Goal: Information Seeking & Learning: Learn about a topic

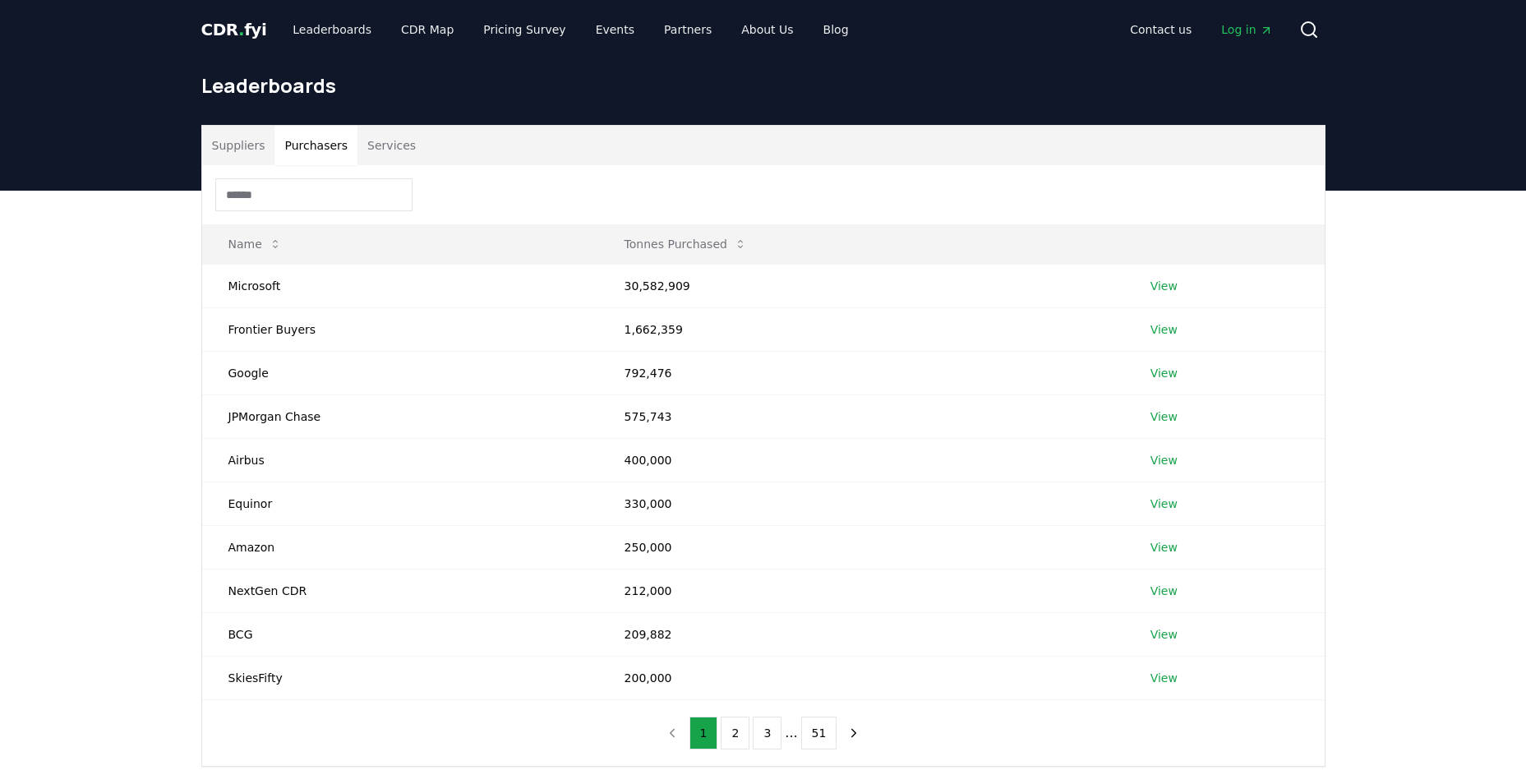
click at [330, 150] on button "Purchasers" at bounding box center [315, 145] width 83 height 39
click at [239, 146] on button "Suppliers" at bounding box center [239, 145] width 74 height 39
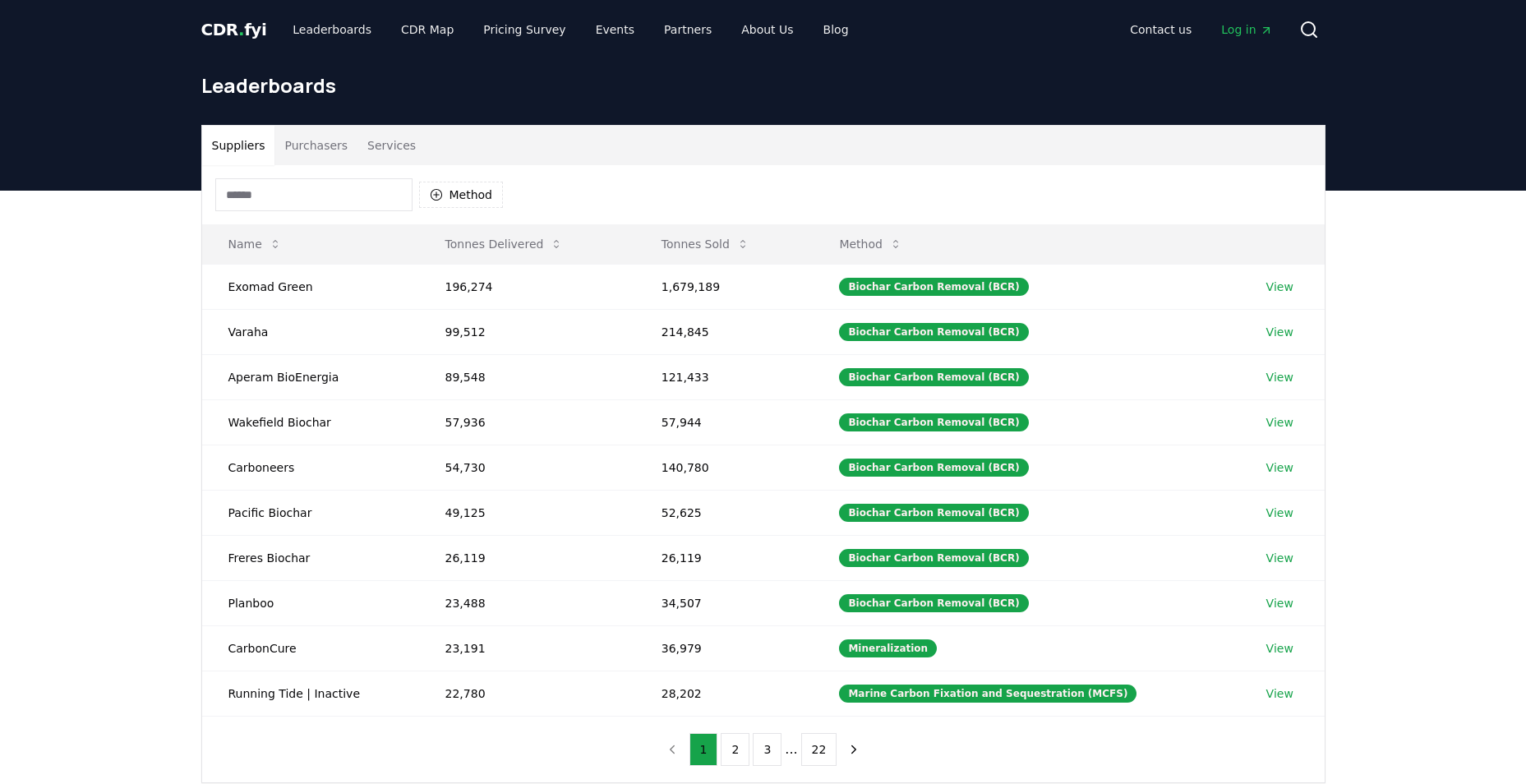
click at [295, 197] on input at bounding box center [313, 195] width 198 height 32
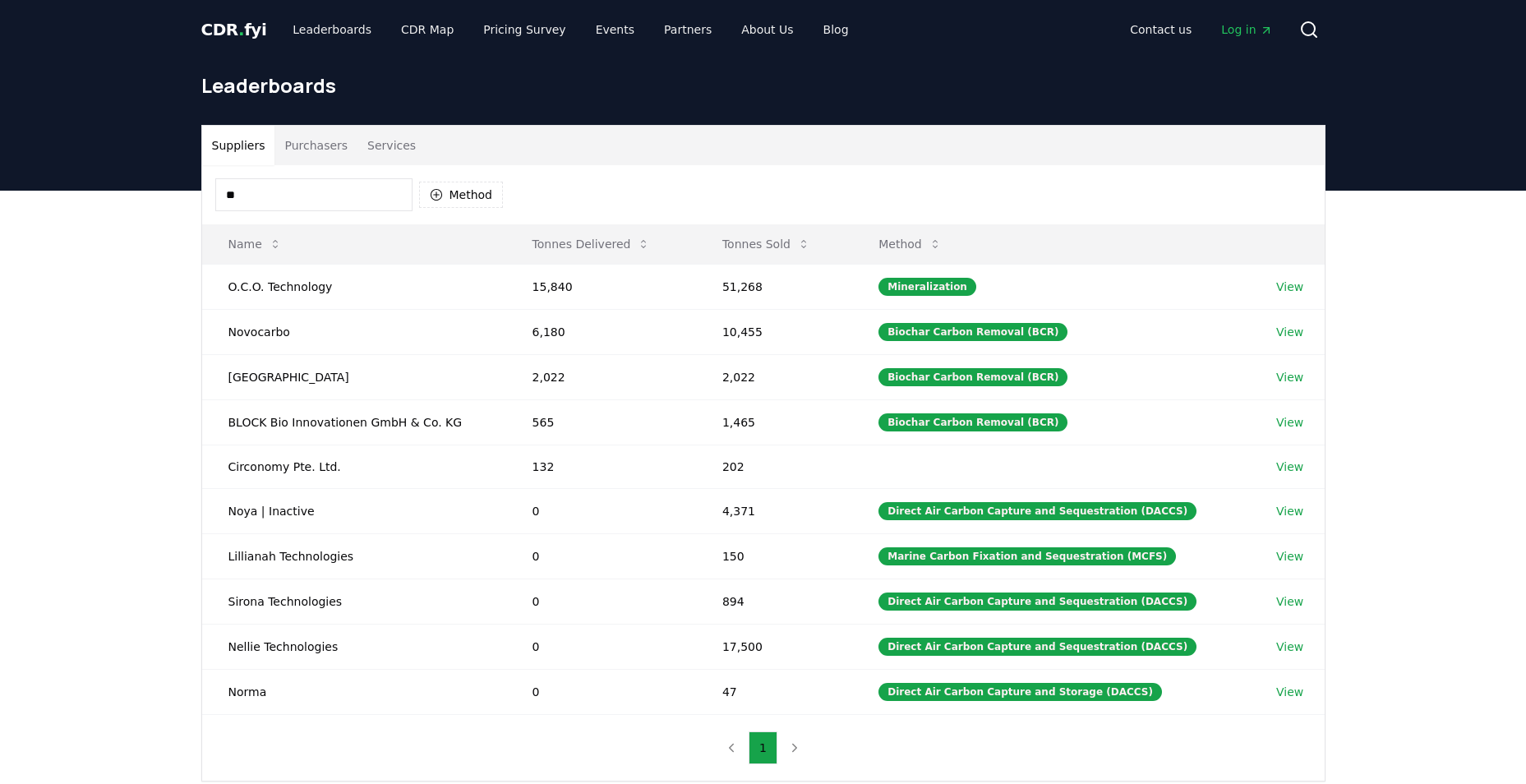
type input "*"
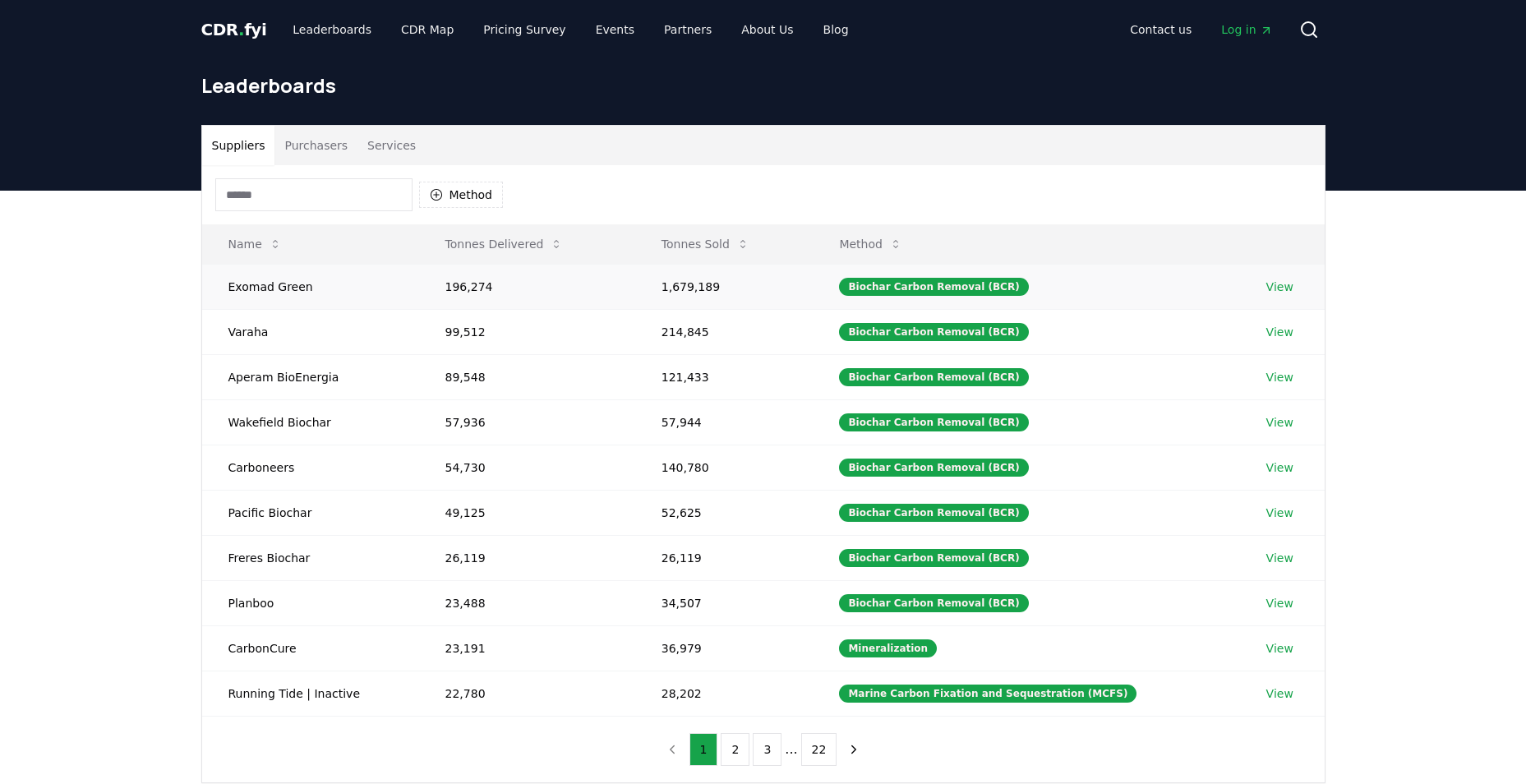
click at [1271, 290] on link "View" at bounding box center [1280, 286] width 27 height 16
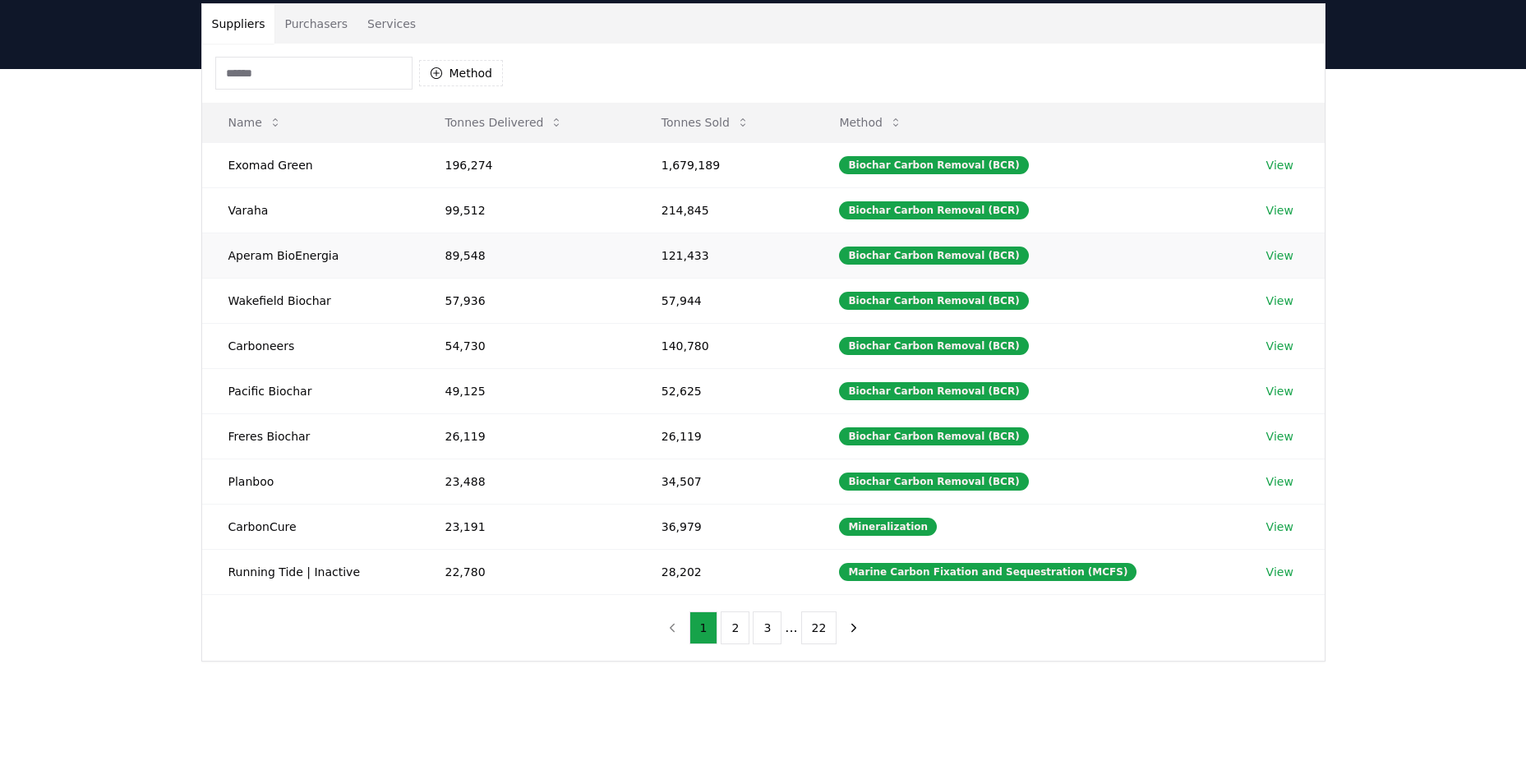
scroll to position [164, 0]
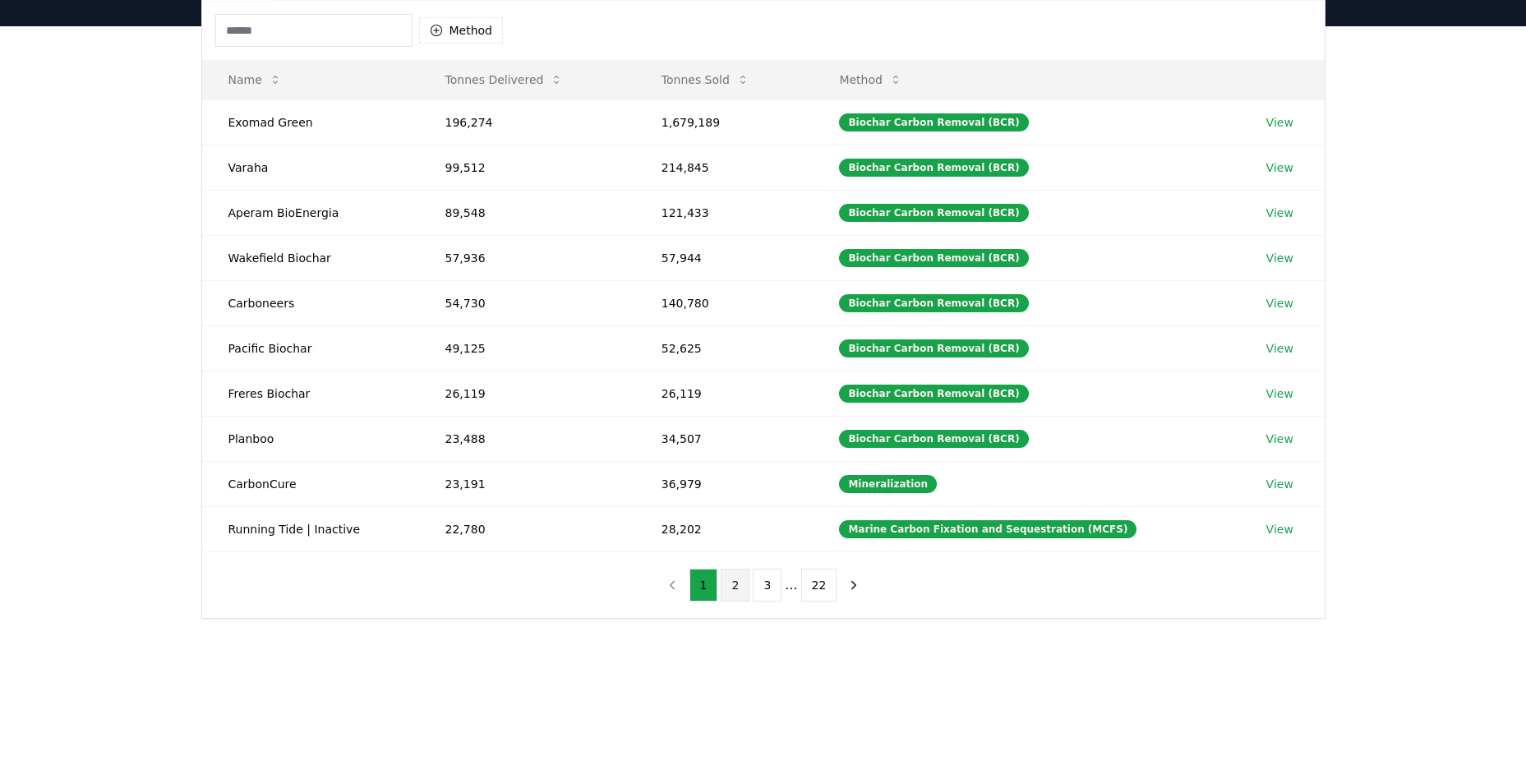
click at [739, 593] on button "2" at bounding box center [735, 584] width 29 height 32
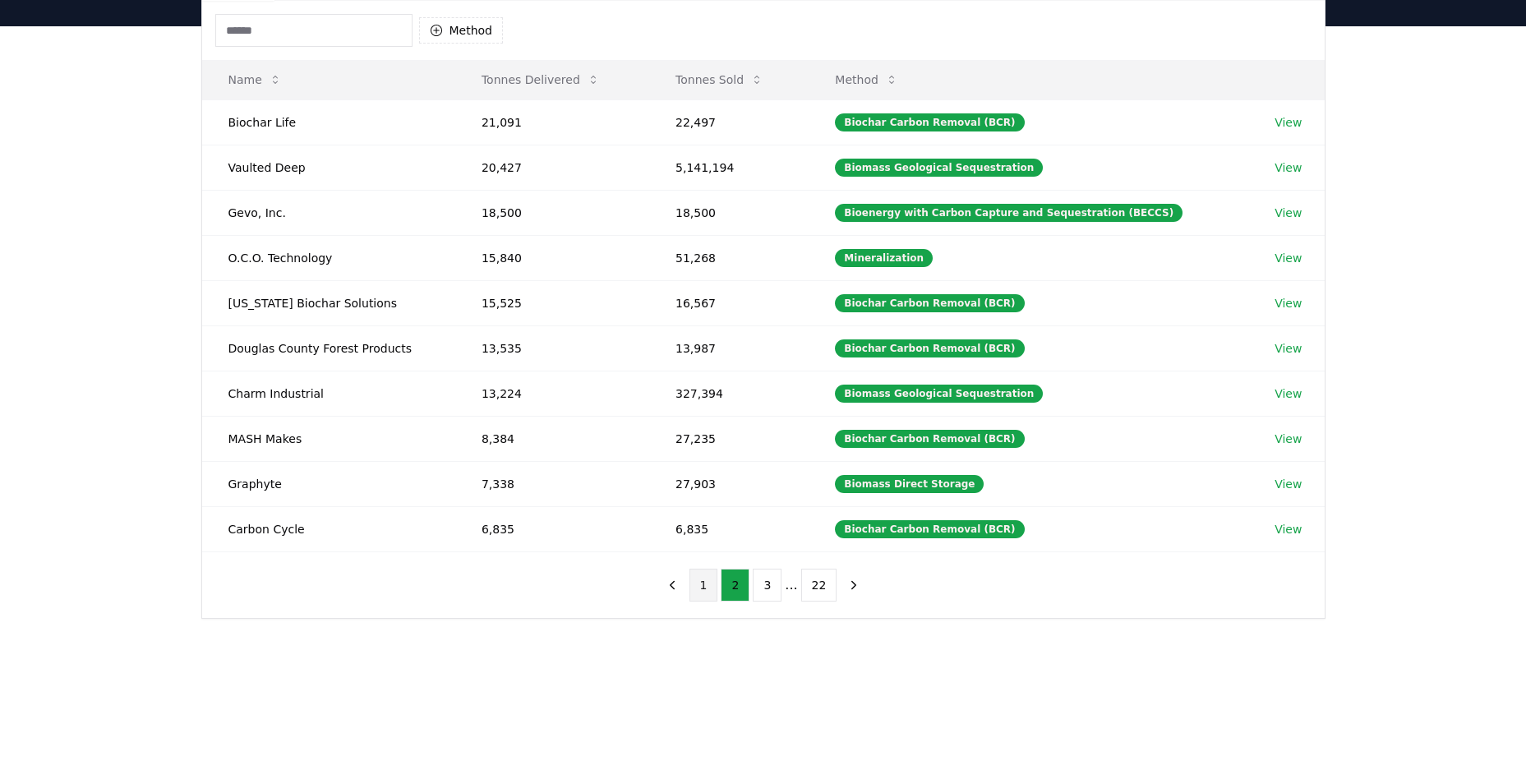
click at [701, 599] on button "1" at bounding box center [704, 584] width 29 height 32
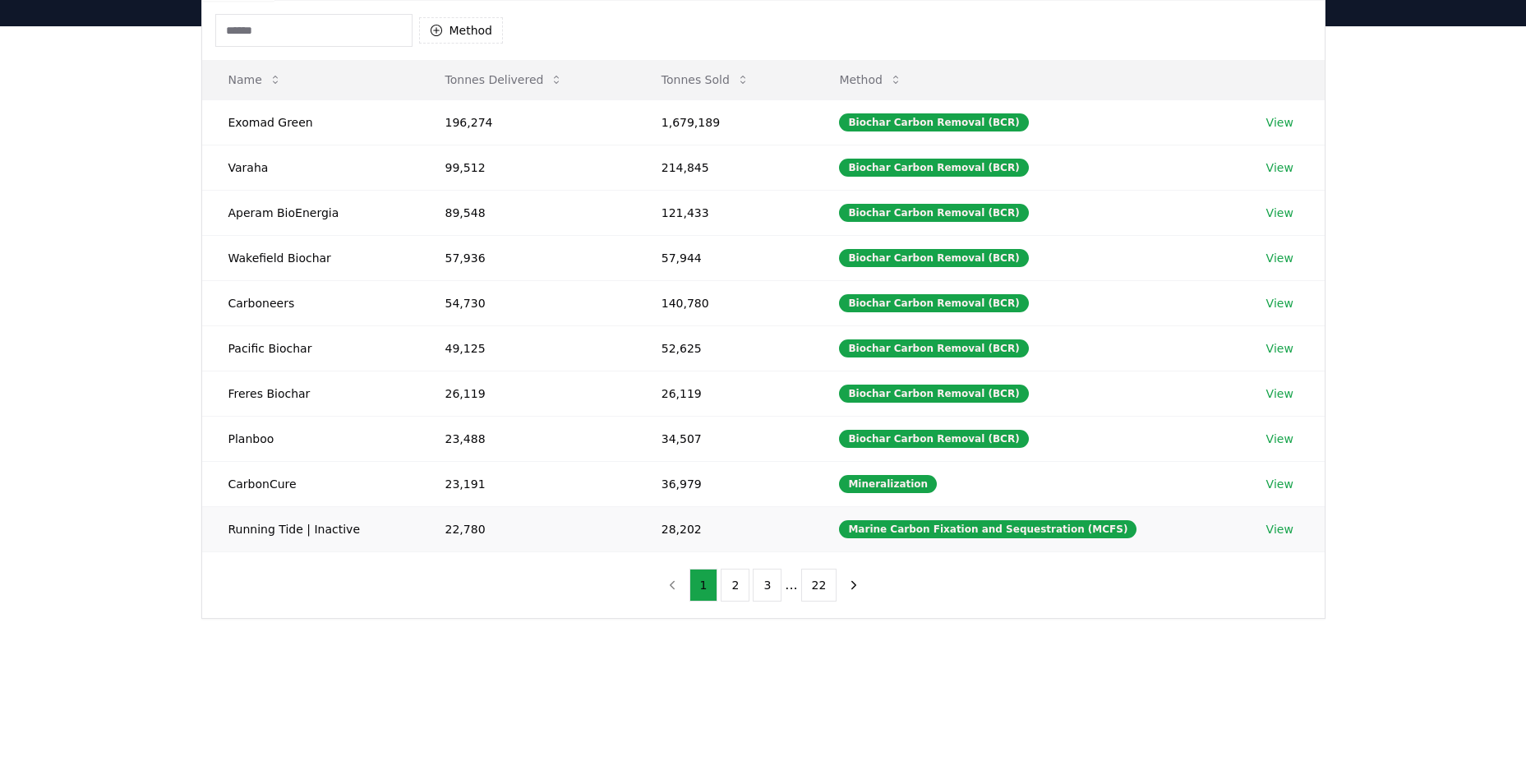
click at [1278, 526] on link "View" at bounding box center [1280, 529] width 27 height 16
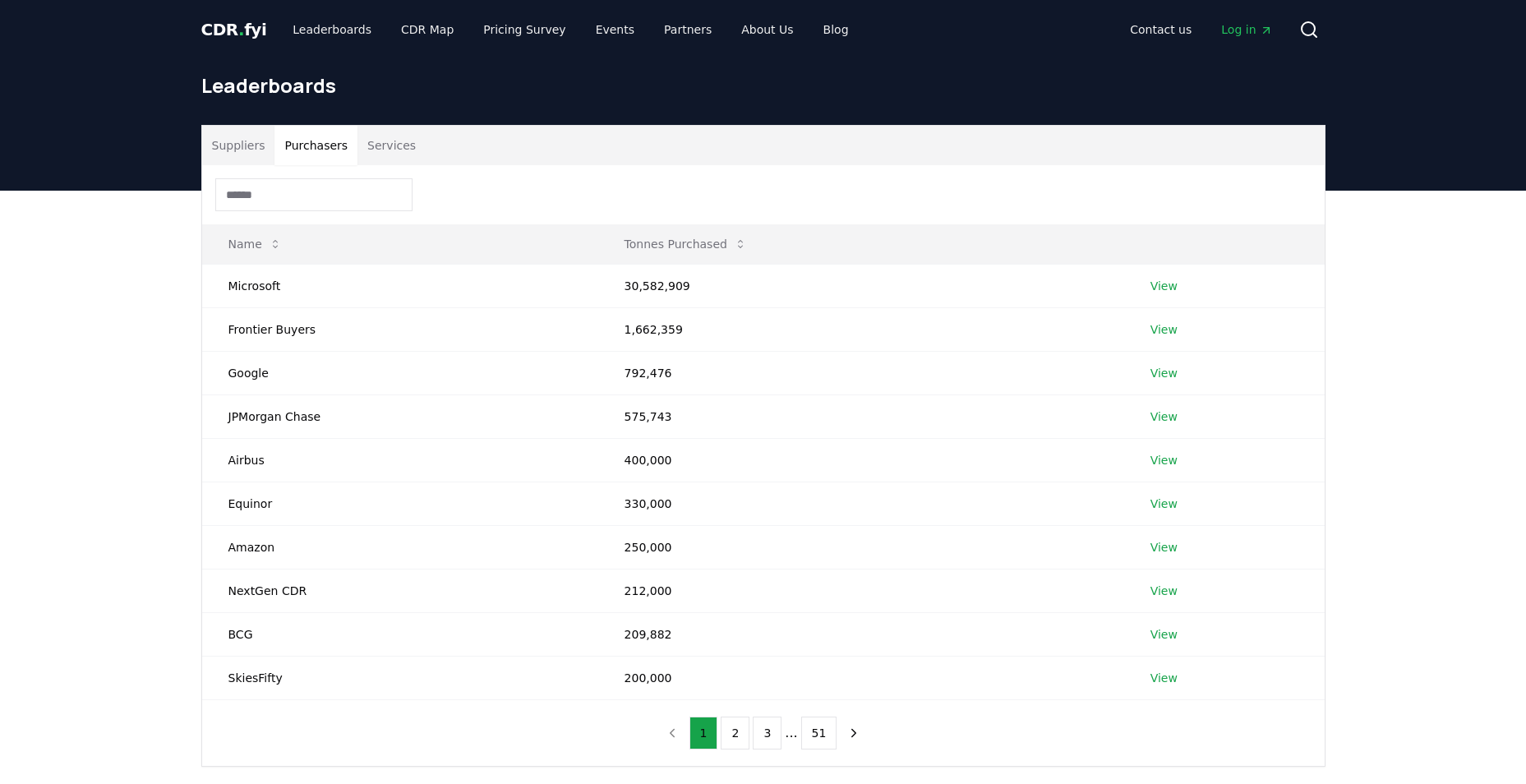
click at [307, 141] on button "Purchasers" at bounding box center [315, 145] width 83 height 39
click at [740, 742] on button "2" at bounding box center [735, 732] width 29 height 32
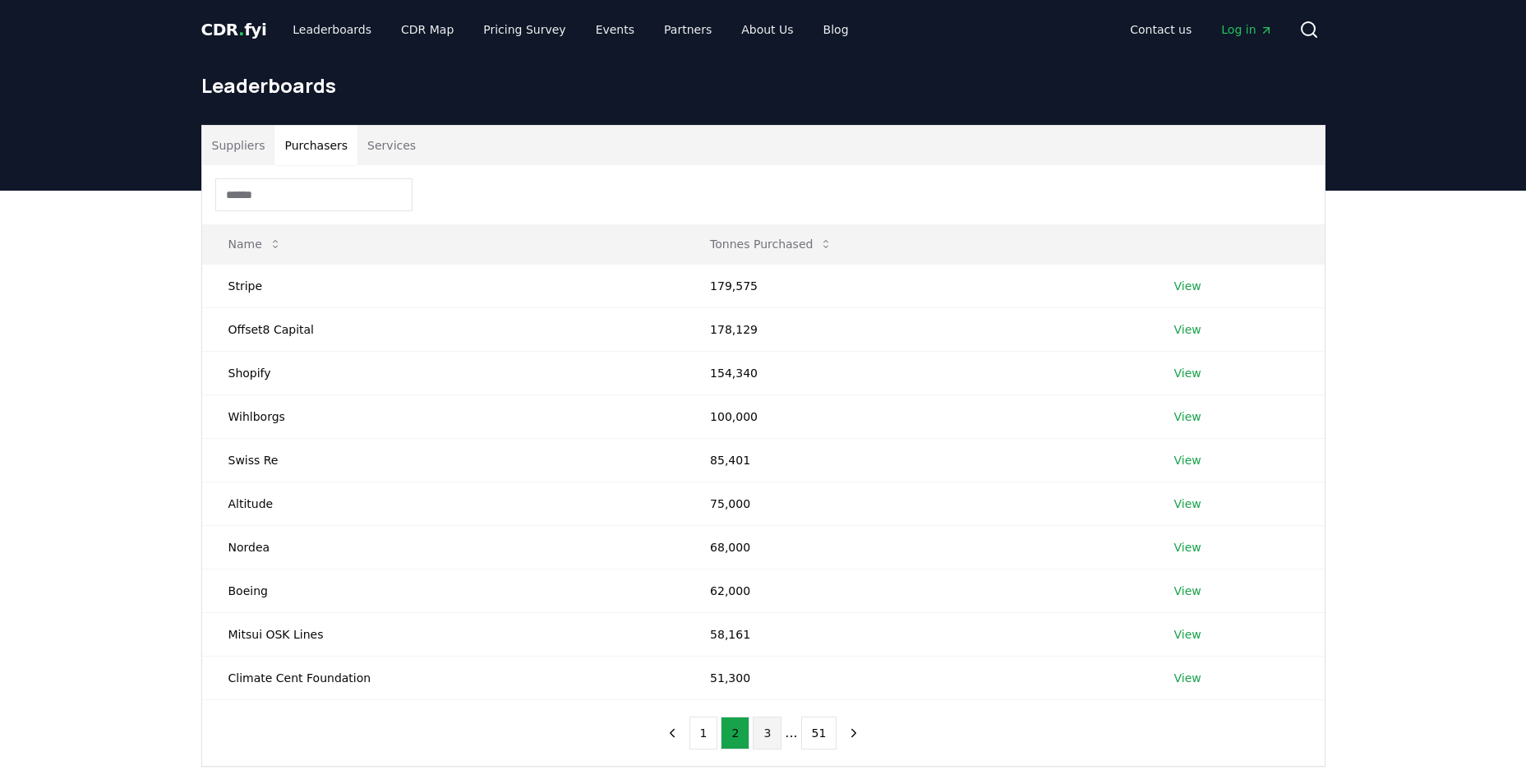
click at [770, 736] on button "3" at bounding box center [767, 732] width 29 height 32
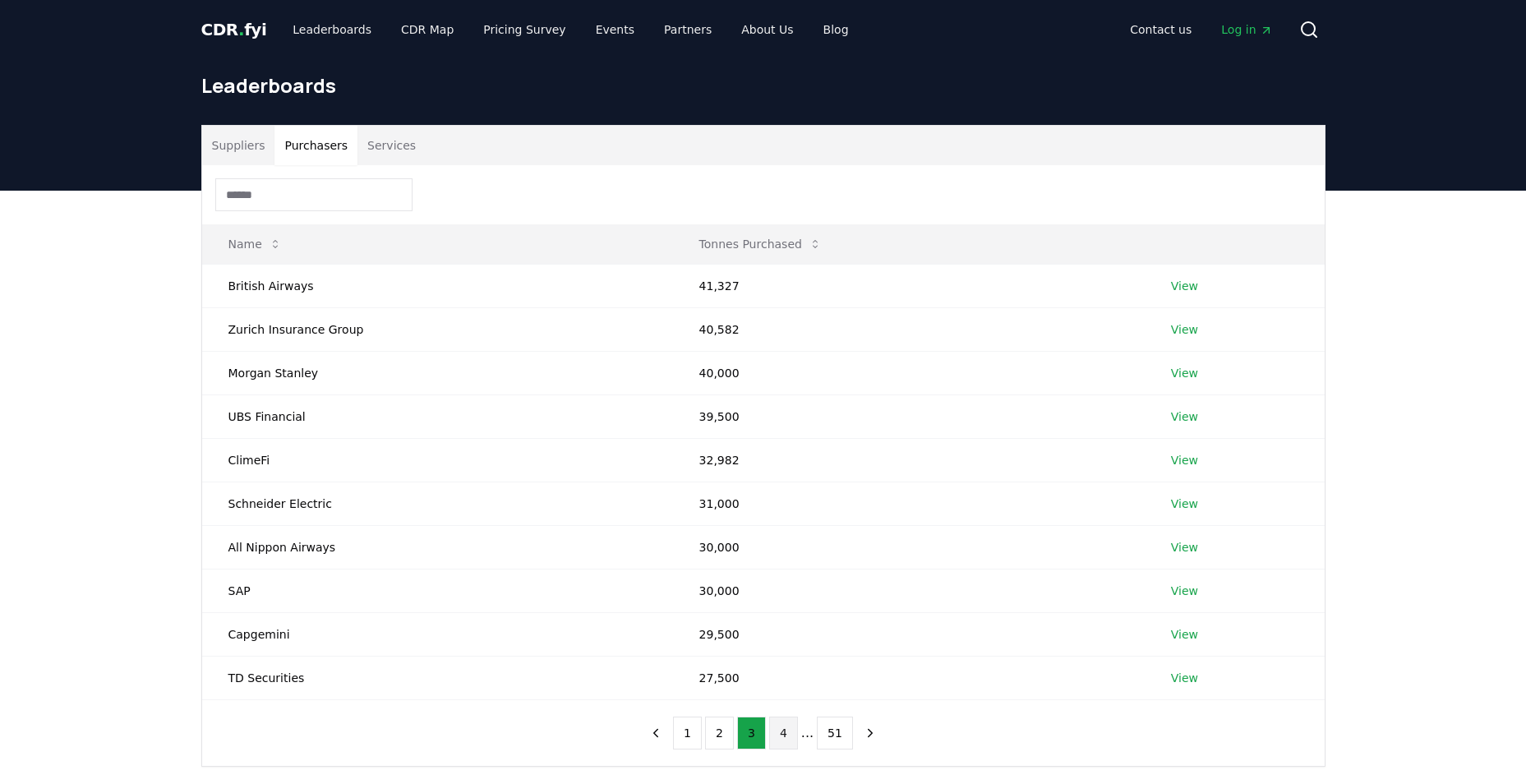
click at [783, 734] on button "4" at bounding box center [783, 732] width 29 height 32
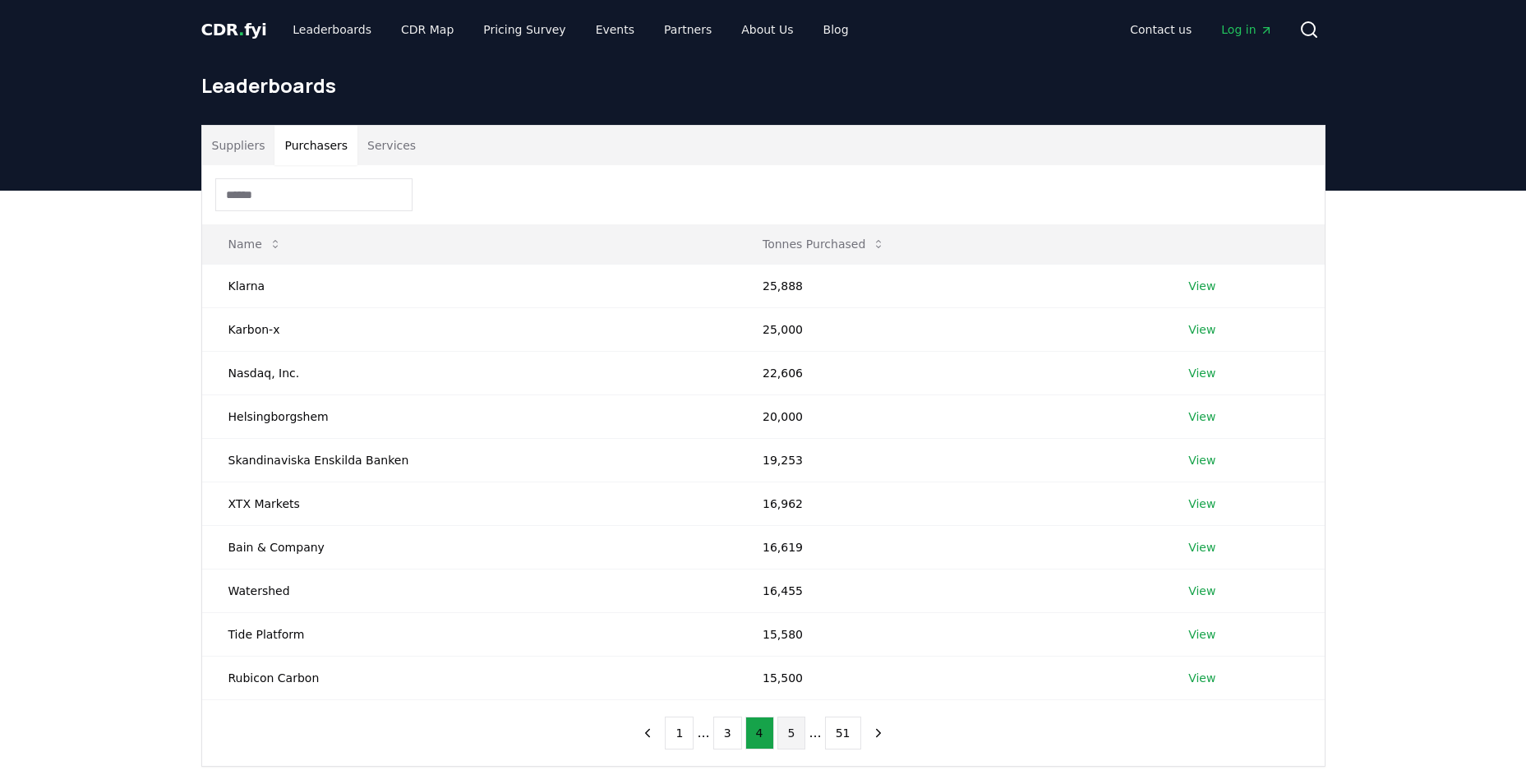
click at [794, 742] on button "5" at bounding box center [792, 732] width 29 height 32
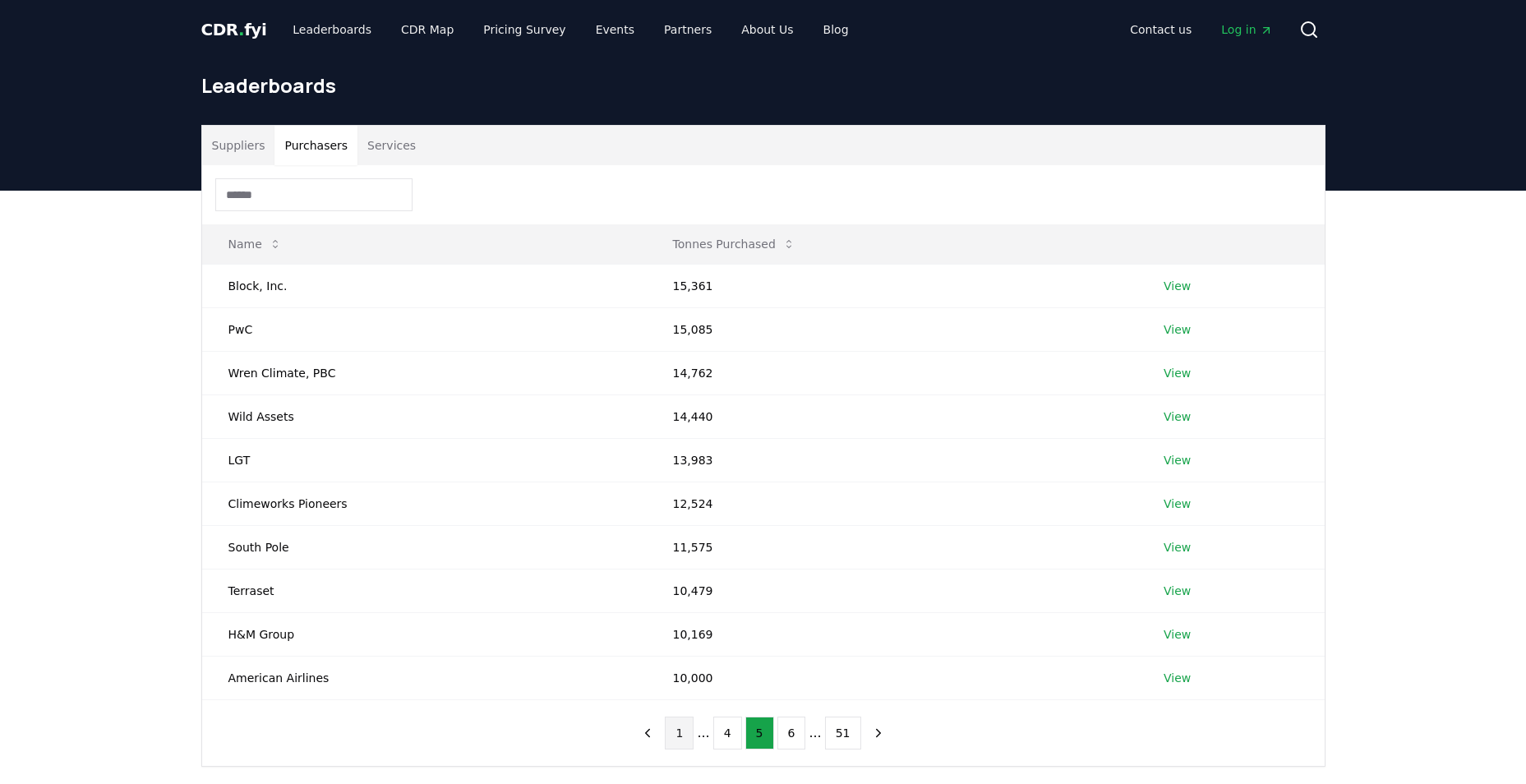
click at [680, 739] on button "1" at bounding box center [679, 732] width 29 height 32
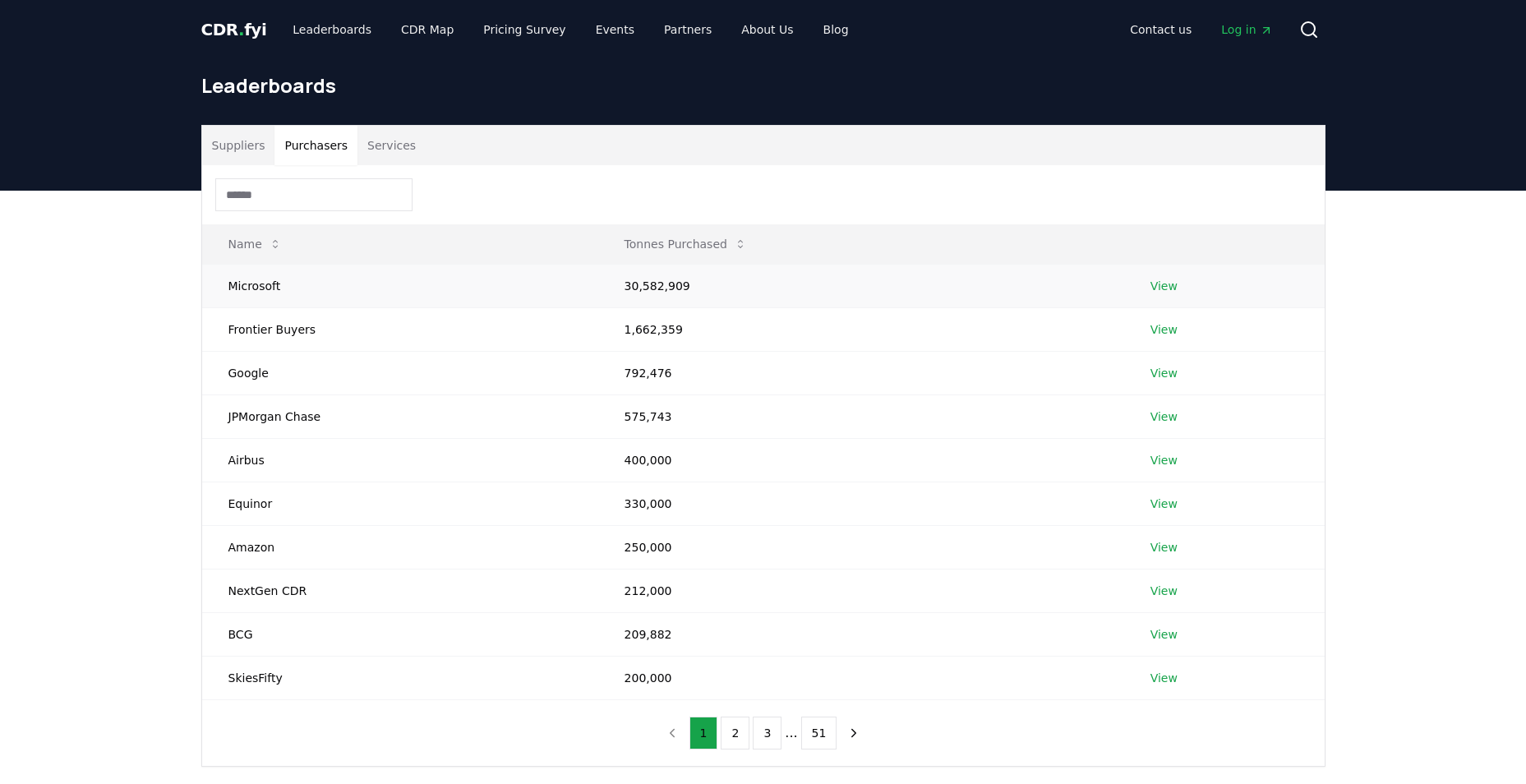
click at [1164, 286] on link "View" at bounding box center [1164, 286] width 27 height 16
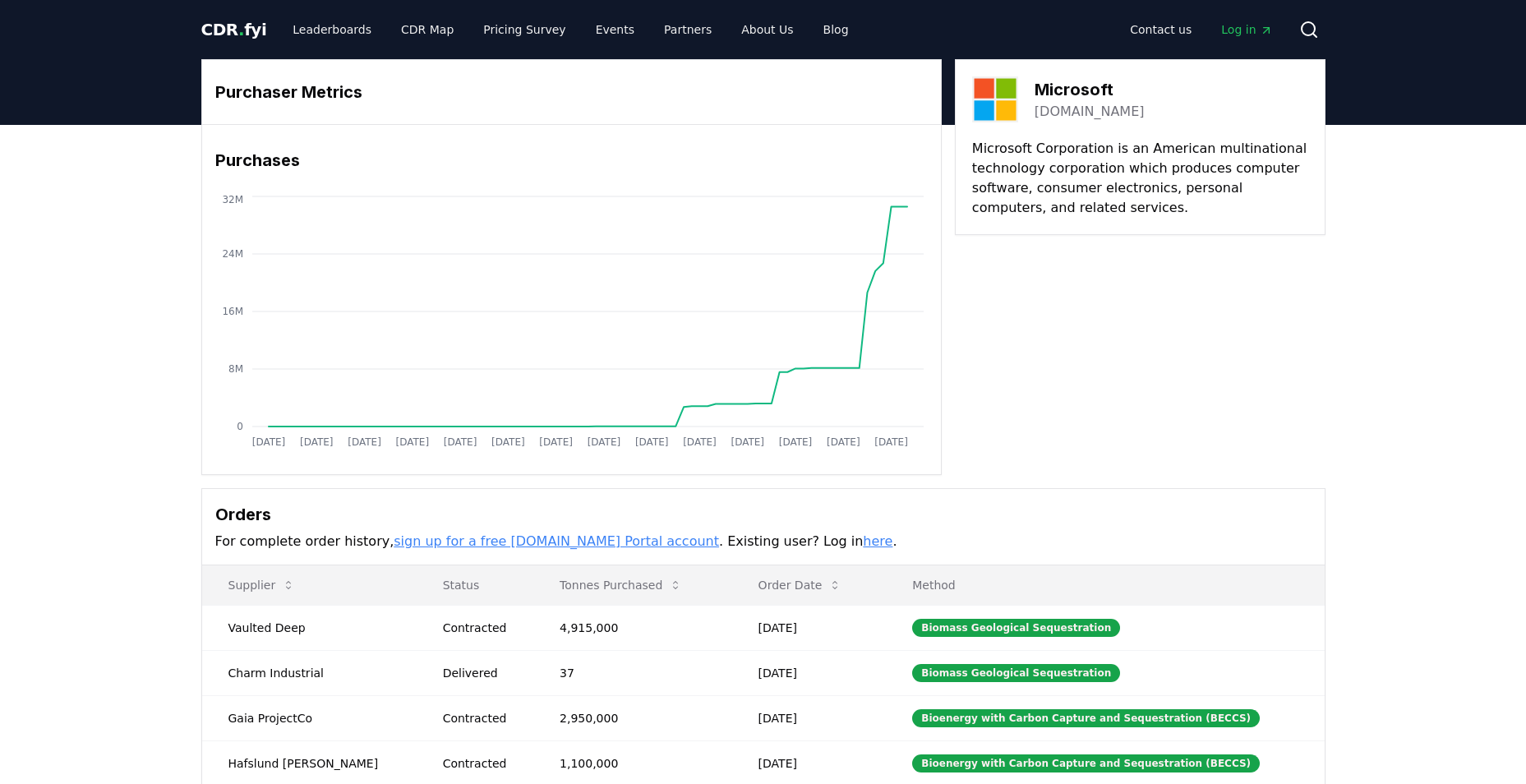
click at [1069, 418] on div "Purchaser Metrics Purchases Jan 2019 Jul 2019 Jan 2020 Jul 2020 Jan 2021 Jul 20…" at bounding box center [763, 266] width 1124 height 415
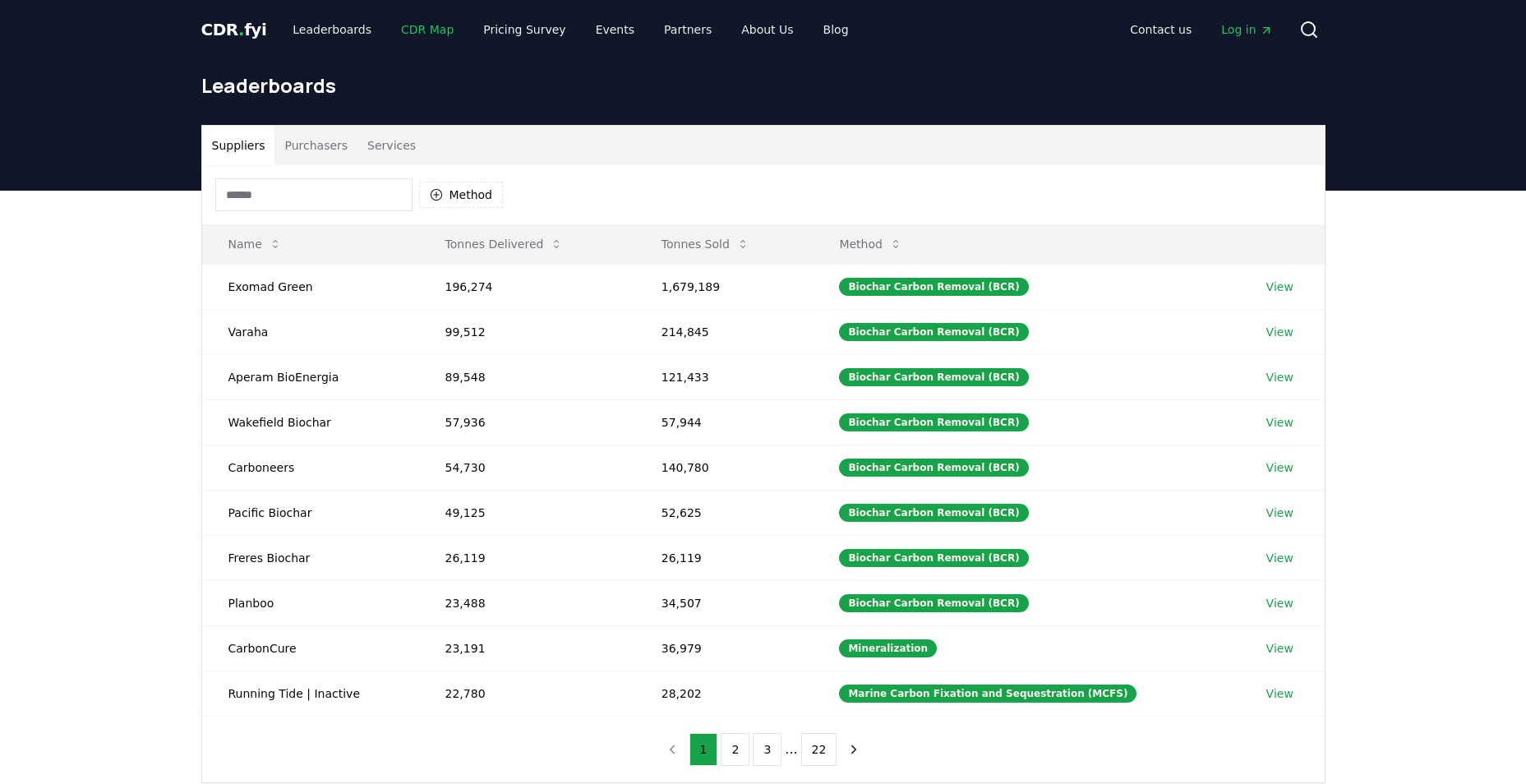
click at [431, 33] on link "CDR Map" at bounding box center [427, 29] width 79 height 30
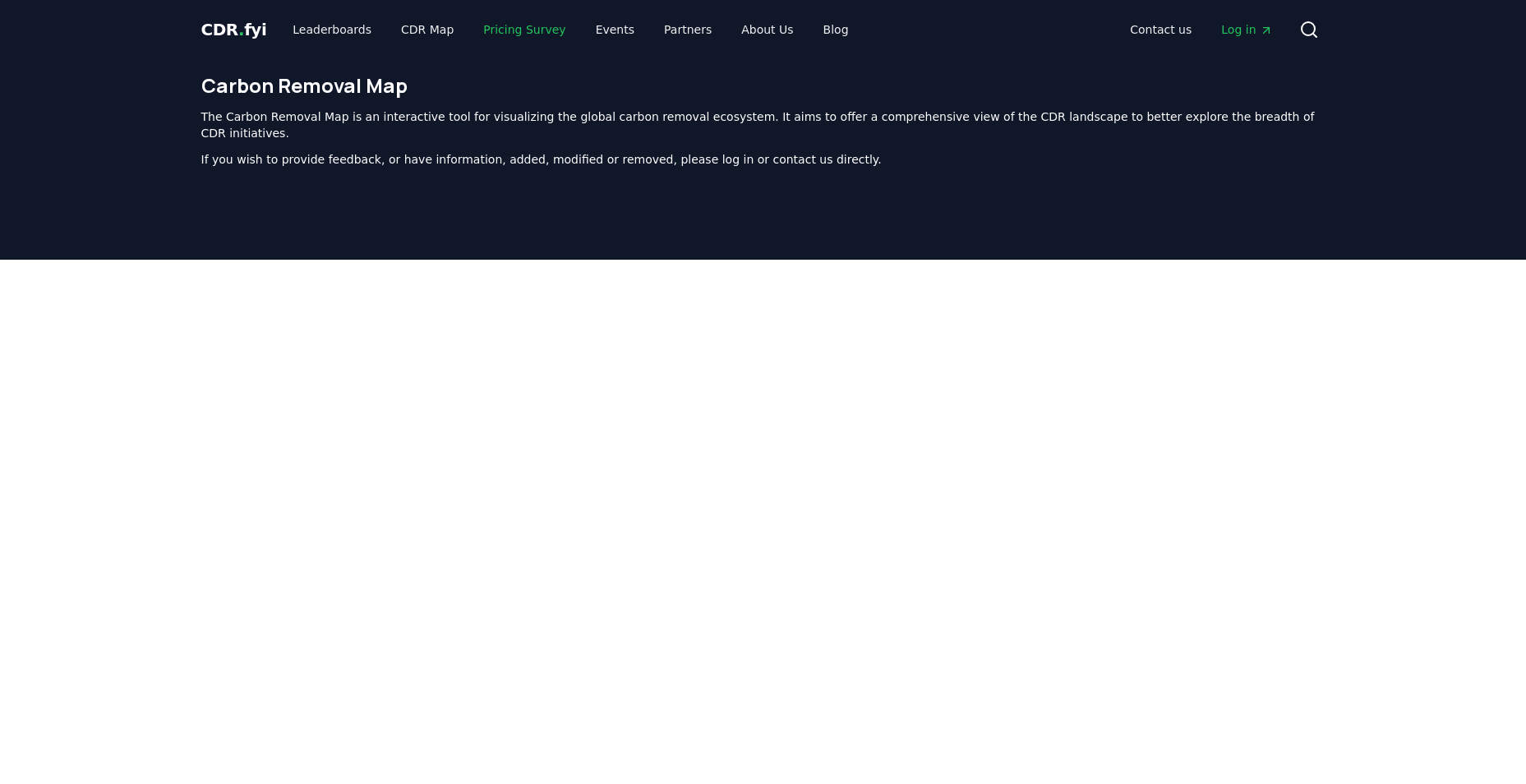
click at [499, 26] on link "Pricing Survey" at bounding box center [524, 29] width 109 height 30
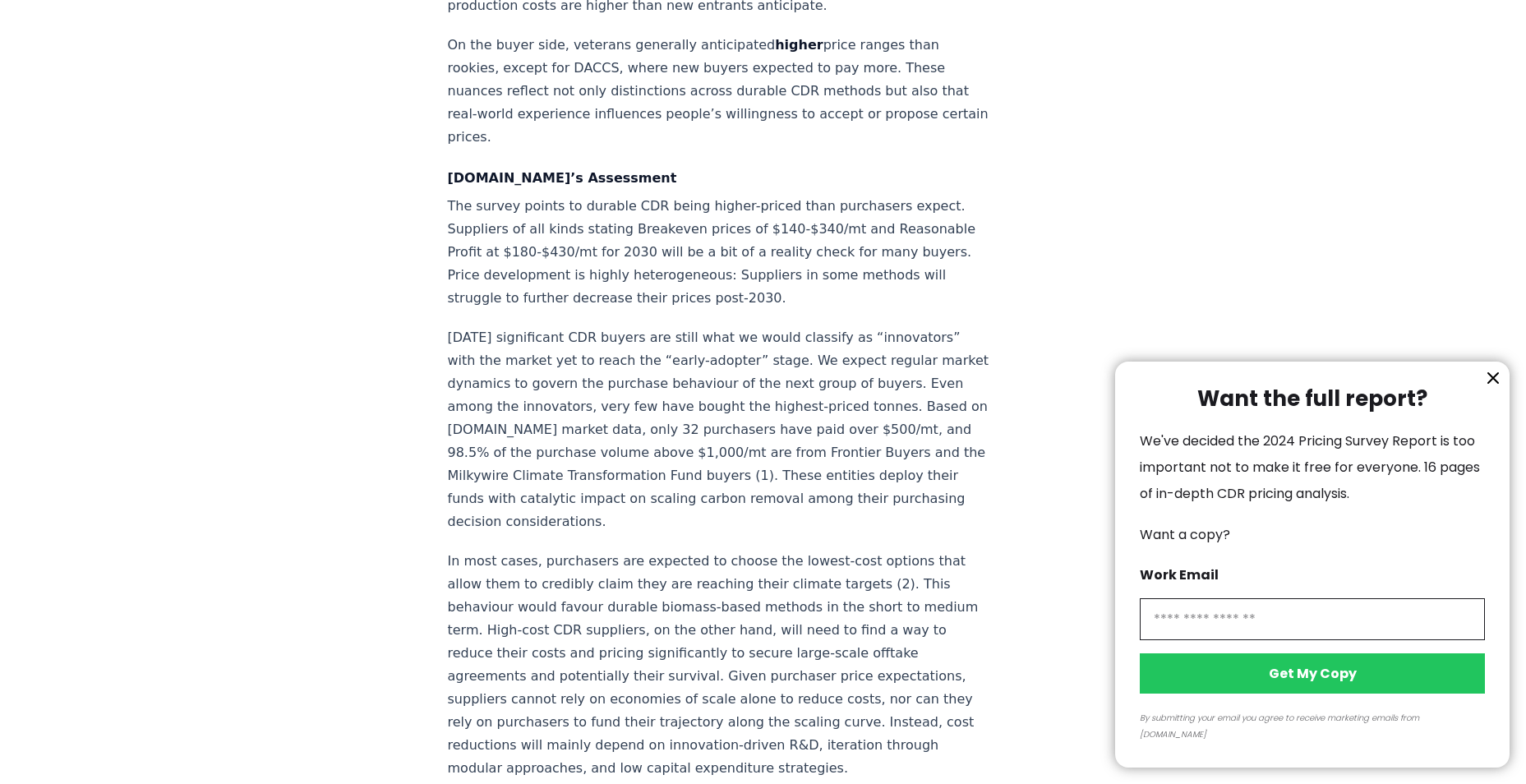
scroll to position [2547, 0]
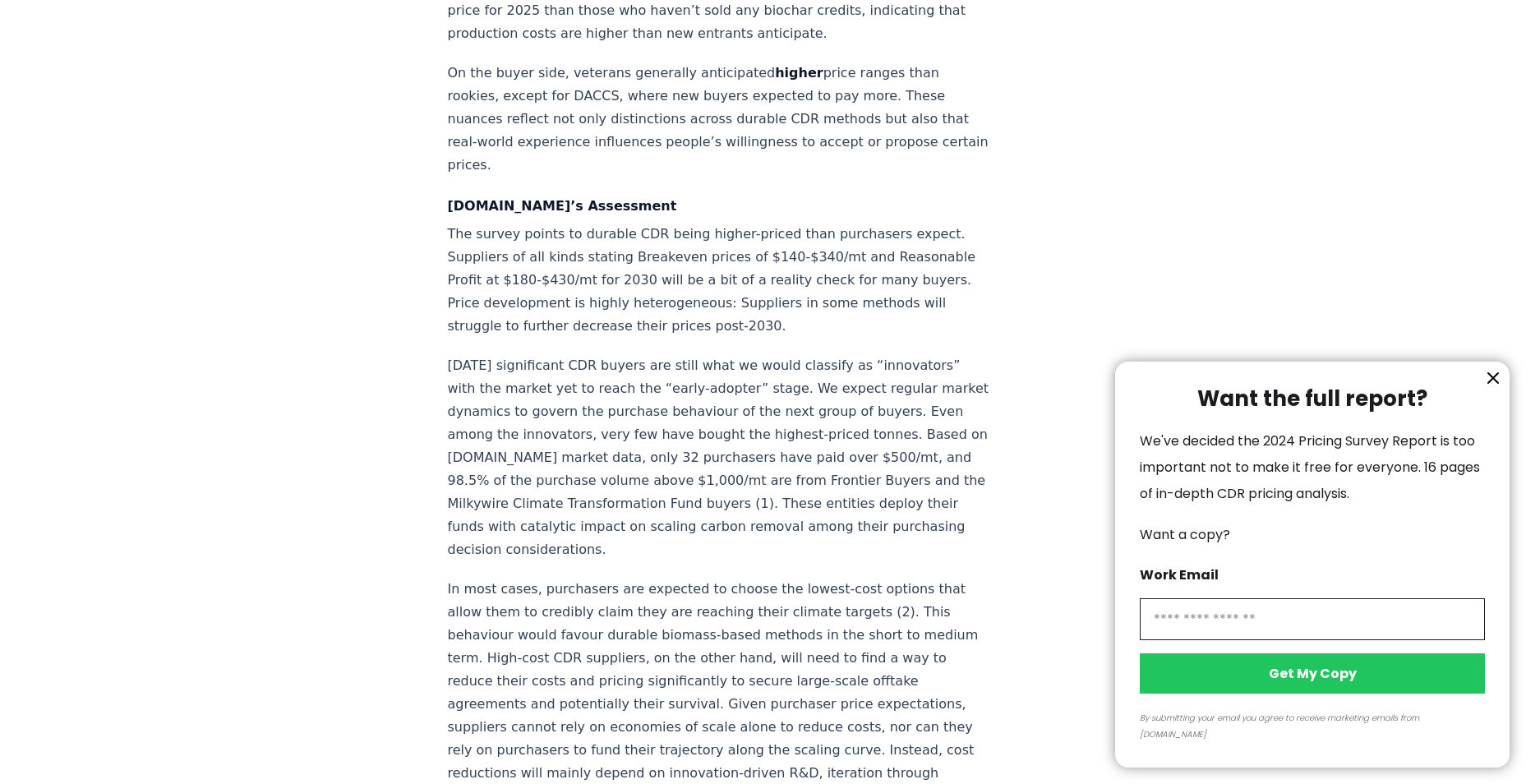
click at [508, 426] on div at bounding box center [763, 392] width 1526 height 784
